Goal: Task Accomplishment & Management: Use online tool/utility

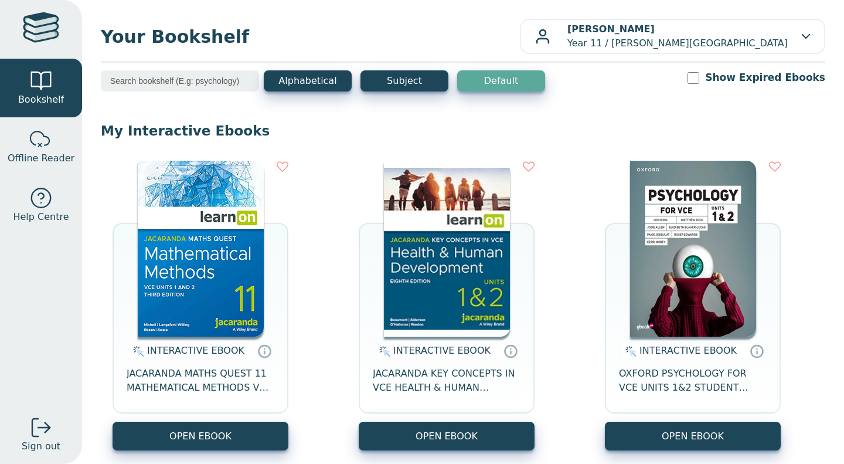
click at [195, 374] on span "JACARANDA MATHS QUEST 11 MATHEMATICAL METHODS VCE UNITS 1&2 3E LEARNON" at bounding box center [201, 380] width 148 height 28
click at [210, 380] on span "JACARANDA MATHS QUEST 11 MATHEMATICAL METHODS VCE UNITS 1&2 3E LEARNON" at bounding box center [201, 380] width 148 height 28
